Goal: Task Accomplishment & Management: Use online tool/utility

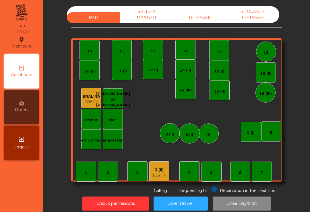
click at [211, 136] on div "8" at bounding box center [208, 134] width 20 height 20
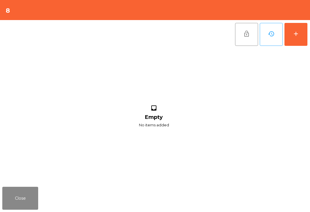
click at [299, 38] on button "add" at bounding box center [295, 34] width 23 height 23
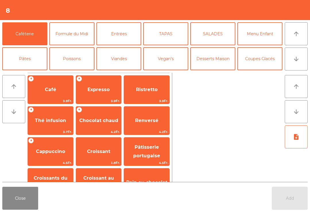
click at [295, 60] on icon "arrow_downward" at bounding box center [295, 59] width 7 height 7
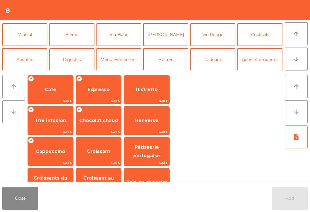
scroll to position [50, 0]
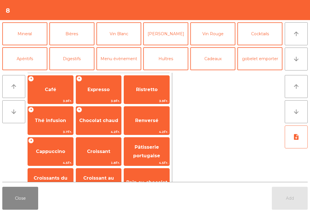
click at [76, 32] on button "Bières" at bounding box center [71, 33] width 45 height 23
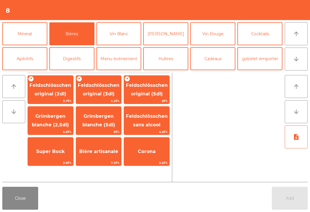
click at [98, 88] on span "Feldschlösschen original (3dl)" at bounding box center [99, 90] width 42 height 14
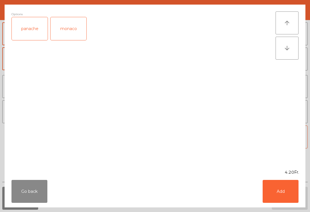
click at [285, 189] on button "Add" at bounding box center [280, 191] width 36 height 23
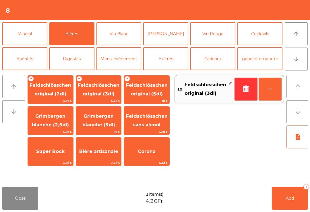
click at [285, 189] on button "Add 1" at bounding box center [289, 198] width 36 height 23
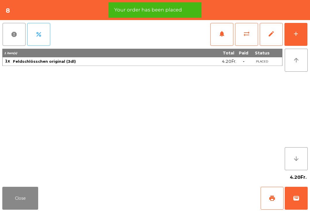
click at [299, 198] on span "wallet" at bounding box center [295, 198] width 7 height 7
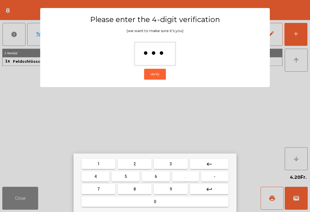
type input "****"
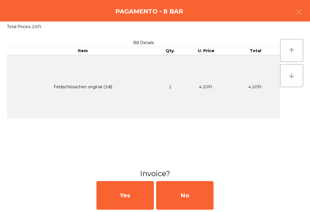
click at [183, 180] on div "Yes No" at bounding box center [155, 195] width 310 height 33
click at [185, 195] on div "No" at bounding box center [184, 195] width 57 height 29
click at [186, 199] on div "No" at bounding box center [184, 195] width 57 height 29
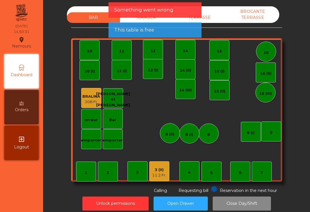
click at [185, 202] on button "Open Drawer" at bounding box center [180, 204] width 54 height 14
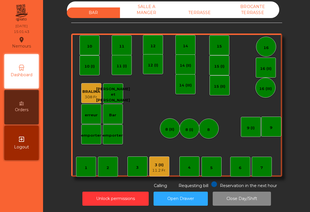
click at [193, 67] on div "14 (II)" at bounding box center [185, 64] width 20 height 20
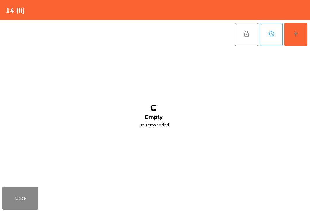
click at [302, 24] on button "add" at bounding box center [295, 34] width 23 height 23
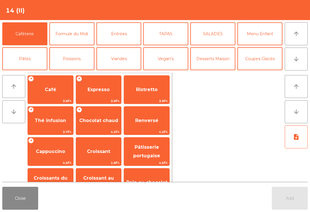
click at [301, 55] on button "arrow_downward" at bounding box center [295, 59] width 23 height 23
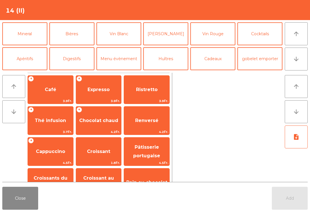
click at [25, 37] on button "Mineral" at bounding box center [24, 33] width 45 height 23
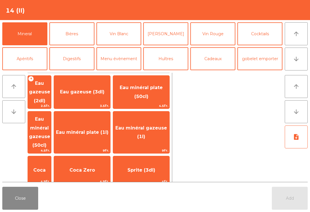
scroll to position [73, 0]
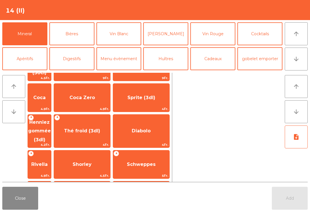
click at [51, 115] on span "Henniez gommée (3dl)" at bounding box center [39, 131] width 23 height 33
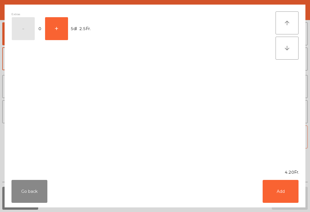
click at [61, 32] on button "+" at bounding box center [56, 28] width 23 height 23
click at [287, 206] on div "Go back Add" at bounding box center [155, 191] width 300 height 32
click at [284, 197] on button "Add" at bounding box center [280, 191] width 36 height 23
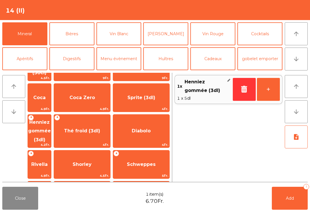
click at [295, 199] on button "Add 1" at bounding box center [289, 198] width 36 height 23
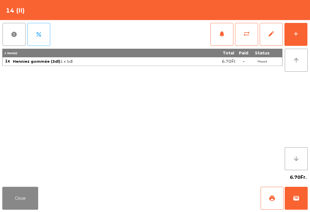
click at [4, 203] on button "Close" at bounding box center [20, 198] width 36 height 23
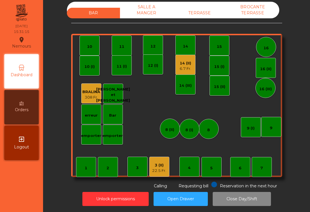
click at [222, 17] on div "TERRASSE" at bounding box center [199, 13] width 53 height 11
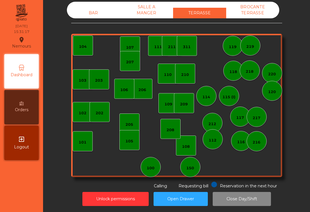
click at [133, 139] on div "105" at bounding box center [129, 141] width 8 height 6
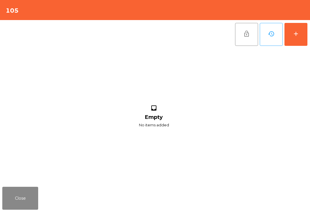
click at [304, 36] on button "add" at bounding box center [295, 34] width 23 height 23
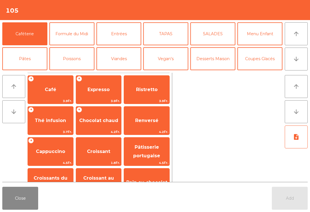
click at [147, 126] on span "Renversé" at bounding box center [146, 120] width 45 height 15
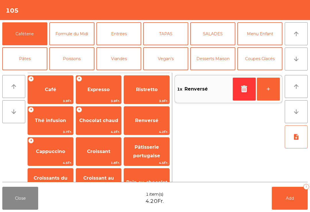
click at [50, 113] on span "Thé infusion" at bounding box center [50, 120] width 45 height 15
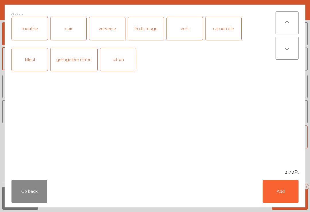
click at [290, 200] on button "Add" at bounding box center [280, 191] width 36 height 23
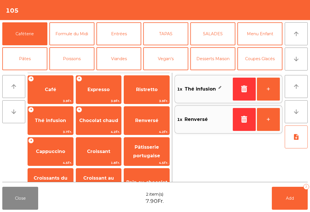
click at [289, 199] on span "Add" at bounding box center [289, 198] width 8 height 5
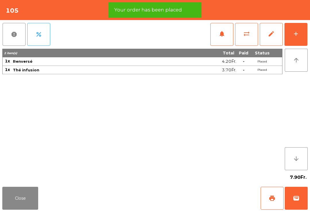
click at [268, 197] on button "print" at bounding box center [271, 198] width 23 height 23
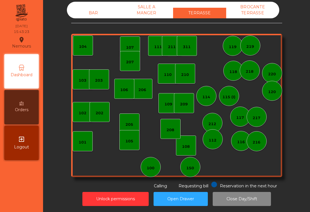
click at [93, 12] on div "BAR" at bounding box center [93, 13] width 53 height 11
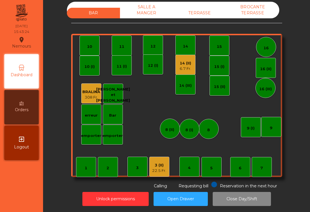
click at [181, 70] on div "6.7 Fr." at bounding box center [184, 69] width 11 height 6
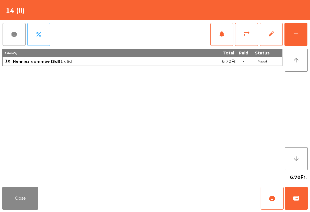
click at [279, 199] on button "print" at bounding box center [271, 198] width 23 height 23
